Goal: Task Accomplishment & Management: Use online tool/utility

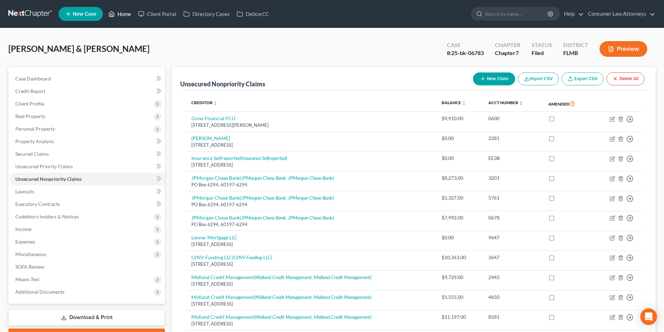
click at [124, 14] on link "Home" at bounding box center [120, 14] width 30 height 13
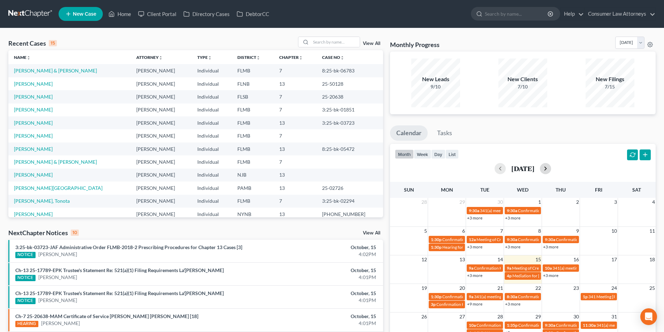
click at [551, 169] on button "button" at bounding box center [545, 168] width 11 height 11
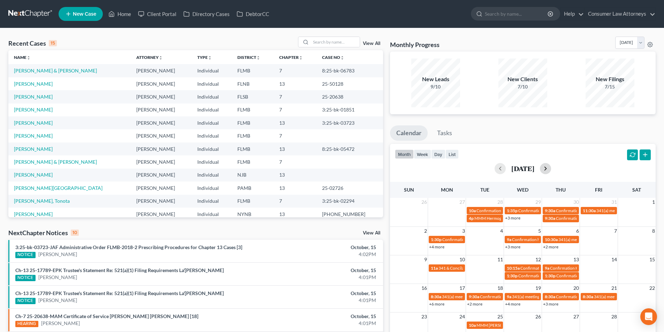
click at [551, 169] on button "button" at bounding box center [545, 168] width 11 height 11
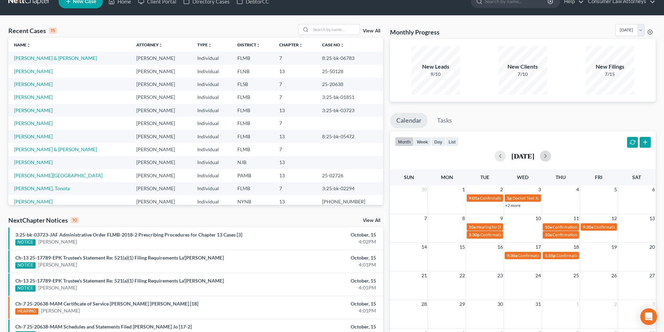
scroll to position [35, 0]
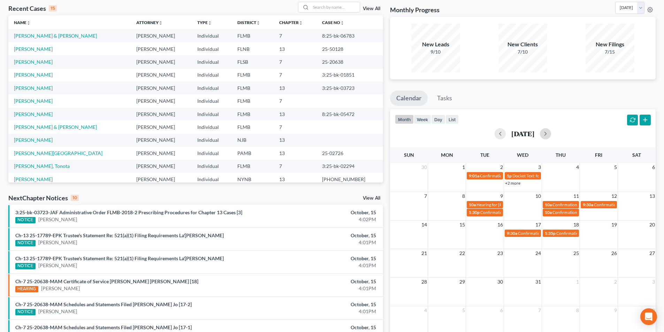
click at [487, 181] on td "9:01a Confirmation hearing for [PERSON_NAME]" at bounding box center [485, 179] width 38 height 15
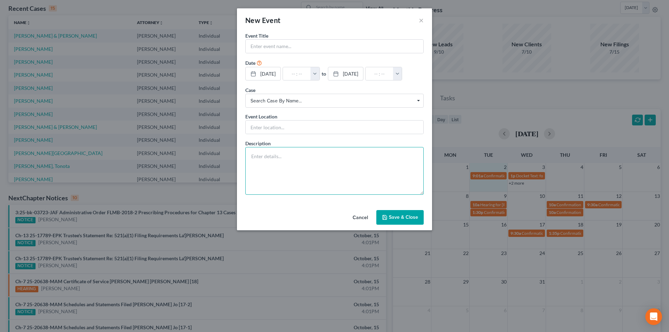
click at [295, 158] on textarea at bounding box center [334, 171] width 178 height 48
paste textarea "Mediation Conference Date has been continued from [DATE] 4:00 P.M. Eastern Time…"
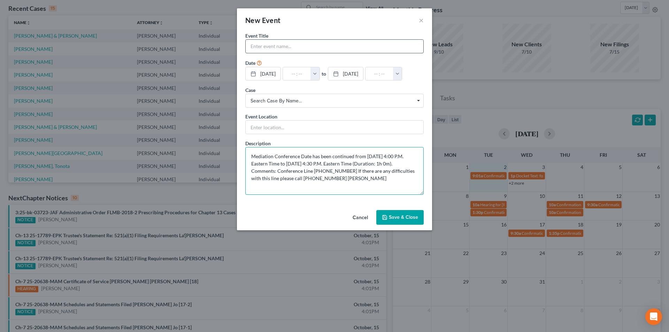
type textarea "Mediation Conference Date has been continued from [DATE] 4:00 P.M. Eastern Time…"
click at [294, 50] on input "text" at bounding box center [335, 46] width 178 height 13
type input "Mediation for [PERSON_NAME]"
click at [296, 102] on span "Search case by name..." at bounding box center [335, 100] width 168 height 7
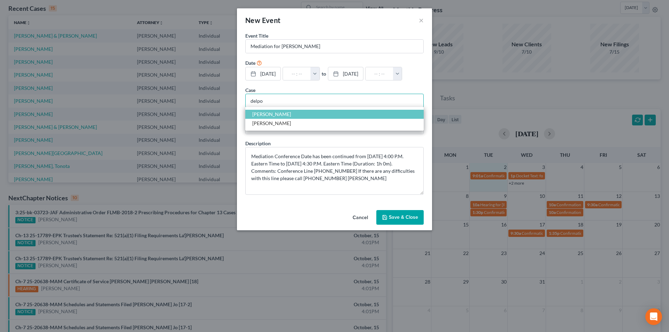
type input "delpo"
click at [285, 114] on span "[PERSON_NAME]" at bounding box center [271, 114] width 39 height 6
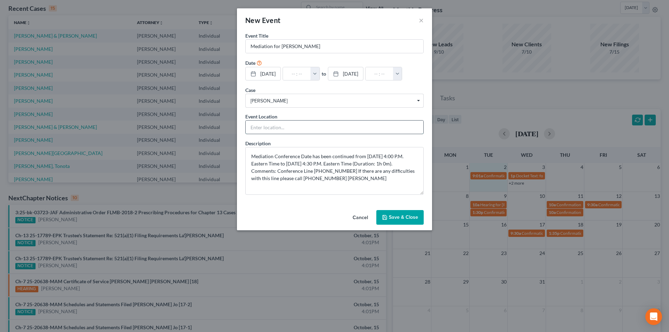
click at [290, 131] on input "text" at bounding box center [335, 127] width 178 height 13
type input "Phone Call"
click at [413, 215] on button "Save & Close" at bounding box center [399, 217] width 47 height 15
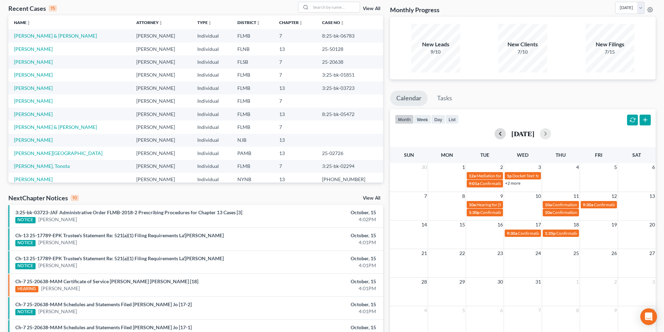
click at [495, 134] on button "button" at bounding box center [500, 133] width 11 height 11
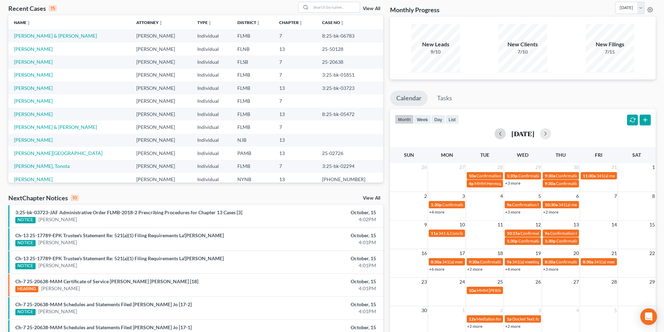
scroll to position [70, 0]
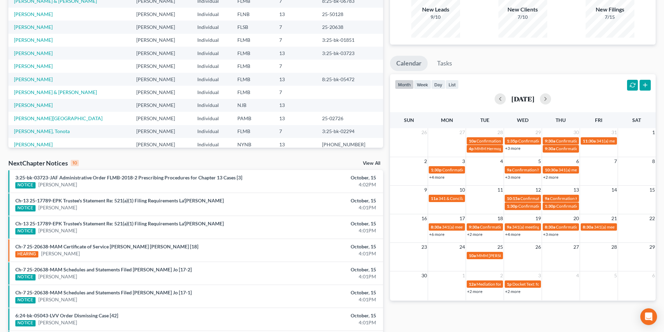
click at [519, 234] on link "+4 more" at bounding box center [512, 234] width 15 height 5
